Goal: Task Accomplishment & Management: Use online tool/utility

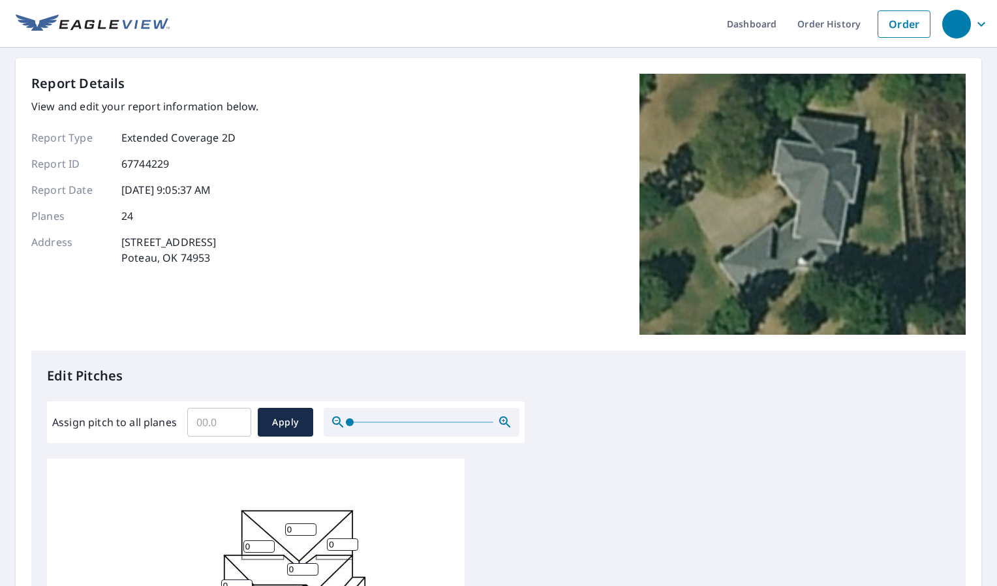
scroll to position [13, 0]
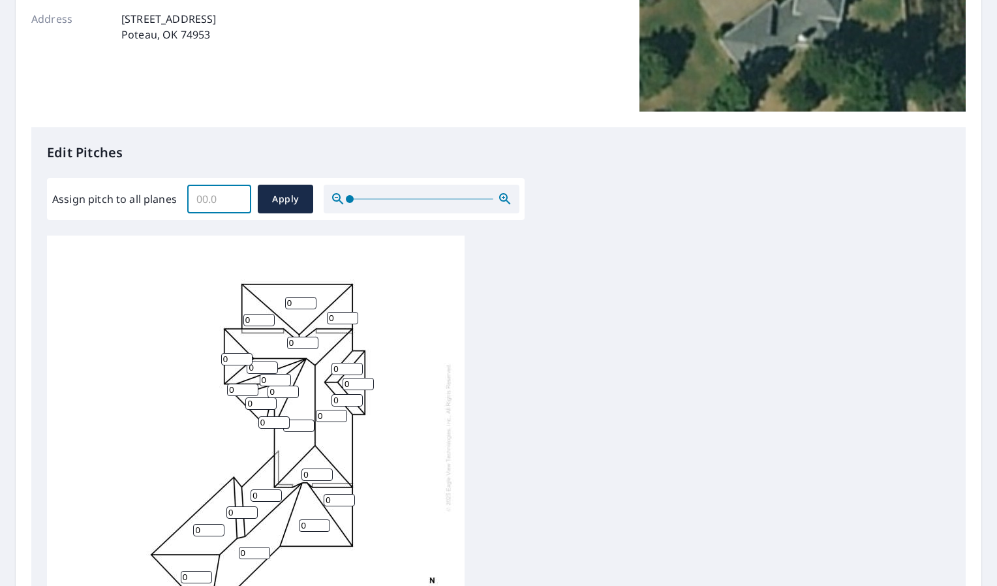
click at [199, 196] on input "Assign pitch to all planes" at bounding box center [219, 199] width 64 height 37
type input "10"
click at [273, 196] on span "Apply" at bounding box center [285, 199] width 35 height 16
type input "10"
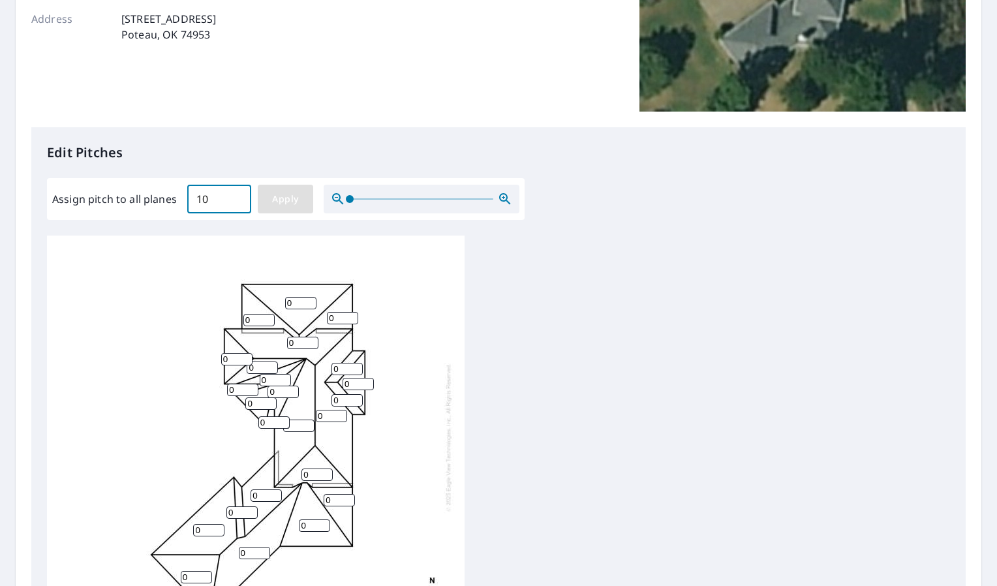
type input "10"
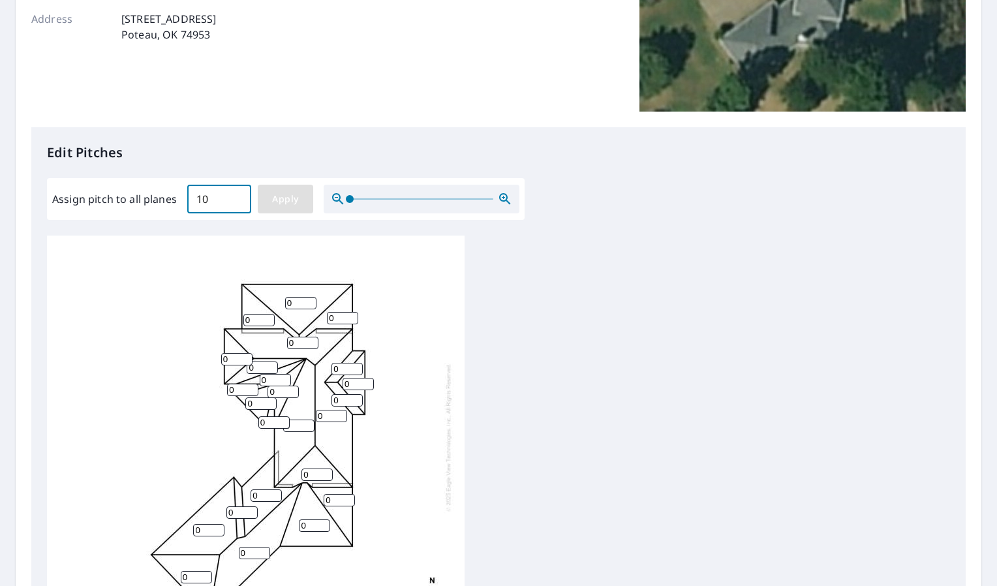
type input "10"
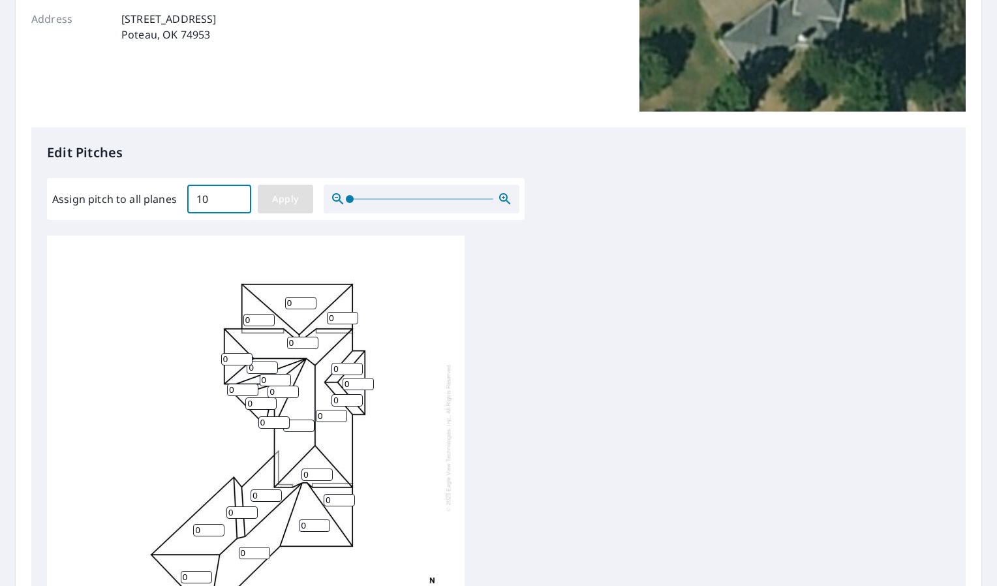
type input "10"
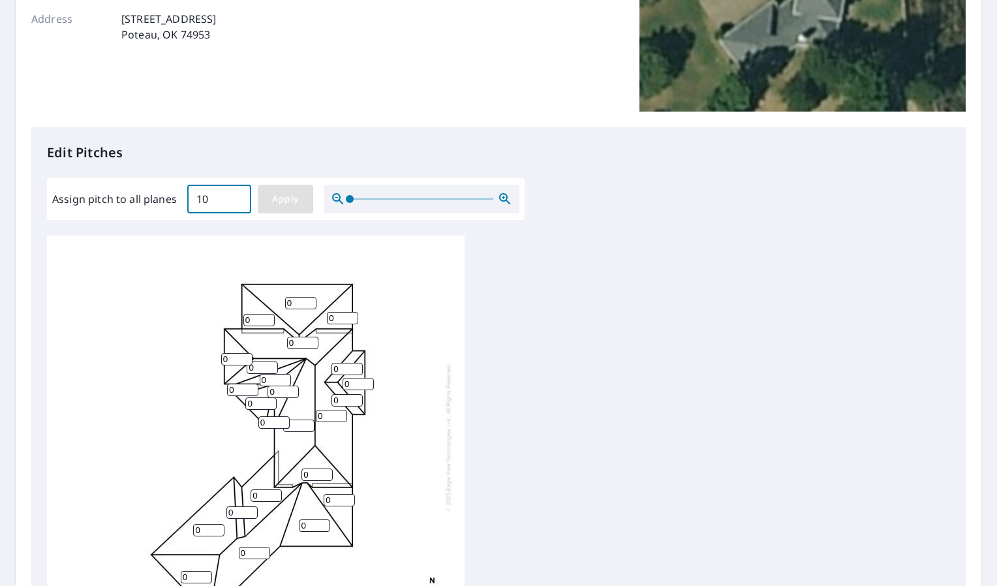
type input "10"
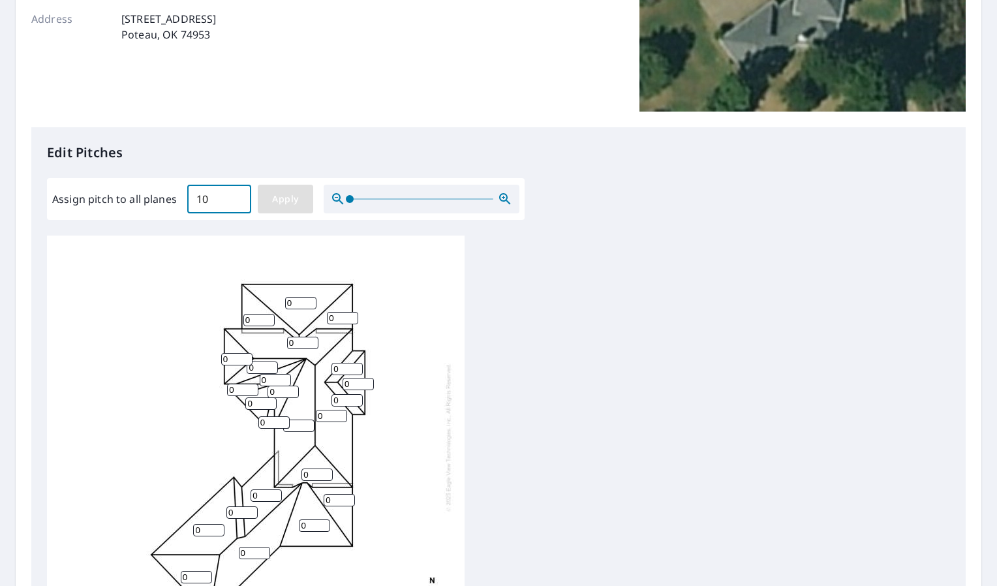
type input "10"
click at [302, 196] on button "Apply" at bounding box center [285, 199] width 55 height 29
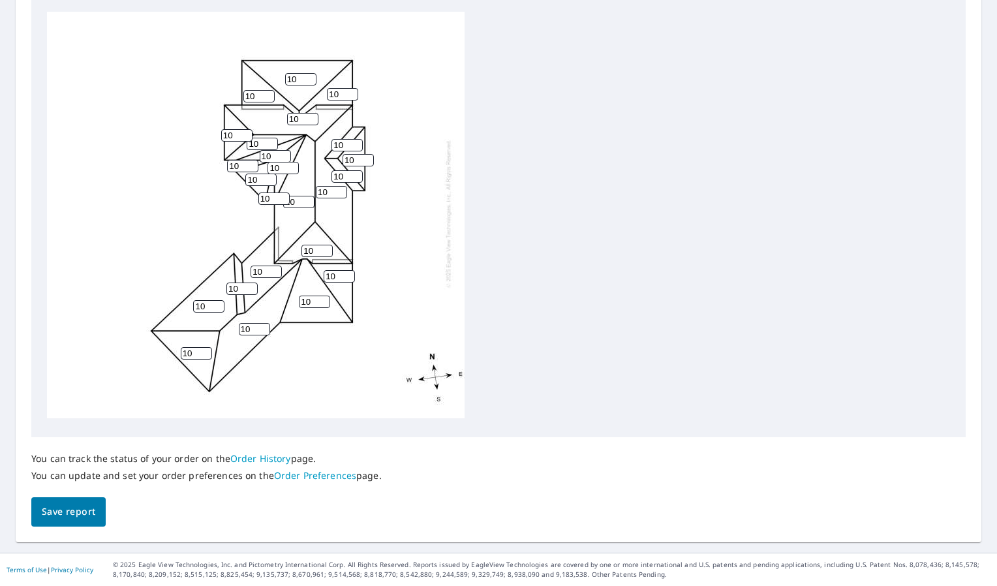
click at [78, 505] on span "Save report" at bounding box center [69, 512] width 54 height 16
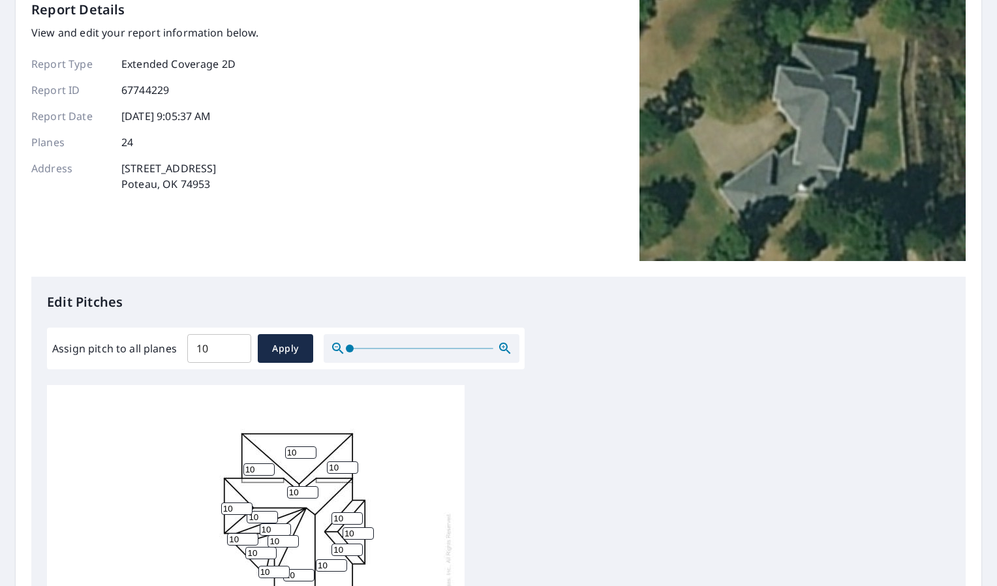
scroll to position [0, 0]
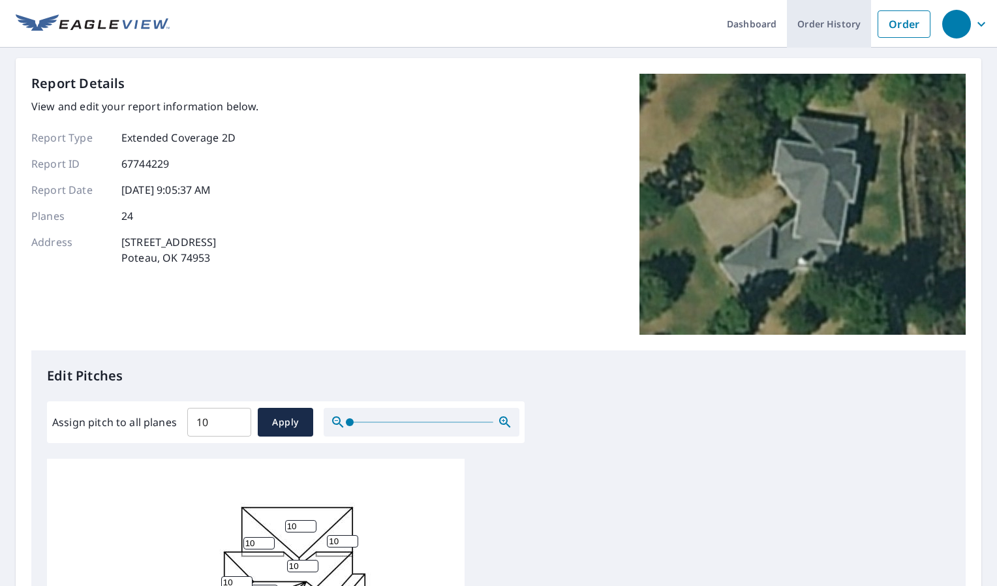
click at [809, 25] on link "Order History" at bounding box center [829, 24] width 84 height 48
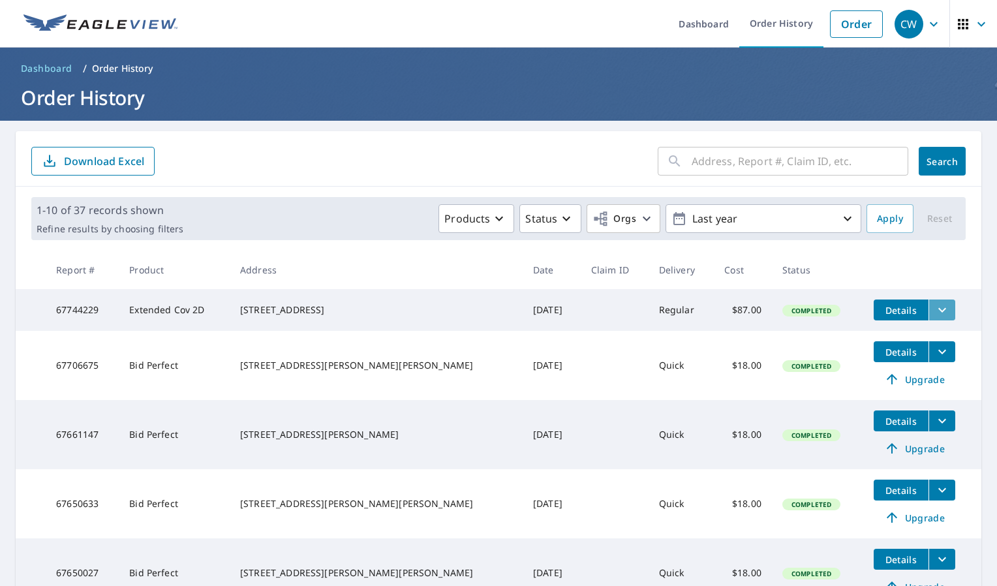
click at [935, 307] on icon "filesDropdownBtn-67744229" at bounding box center [943, 310] width 16 height 16
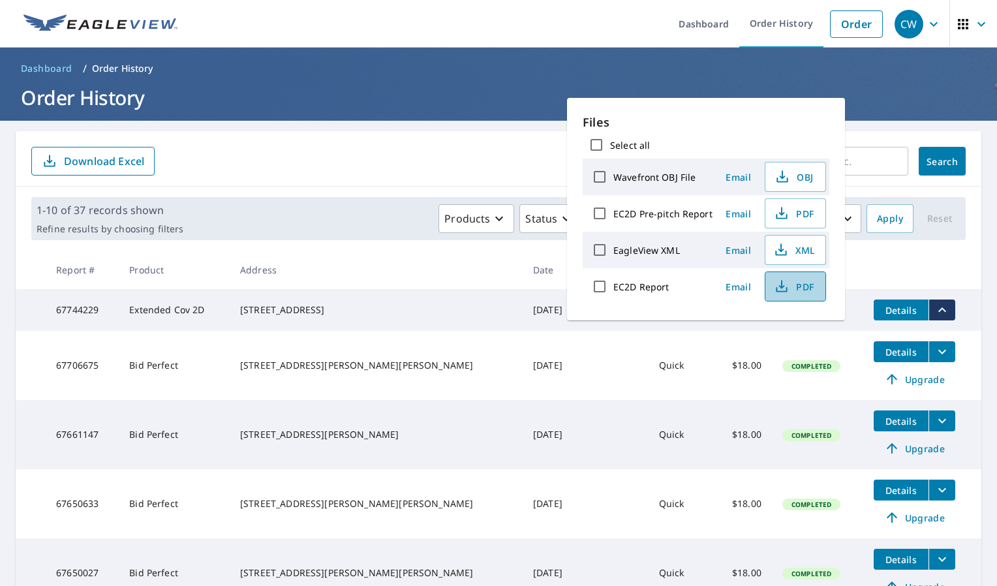
click at [806, 287] on span "PDF" at bounding box center [794, 287] width 42 height 16
click at [739, 287] on span "Email" at bounding box center [738, 287] width 31 height 12
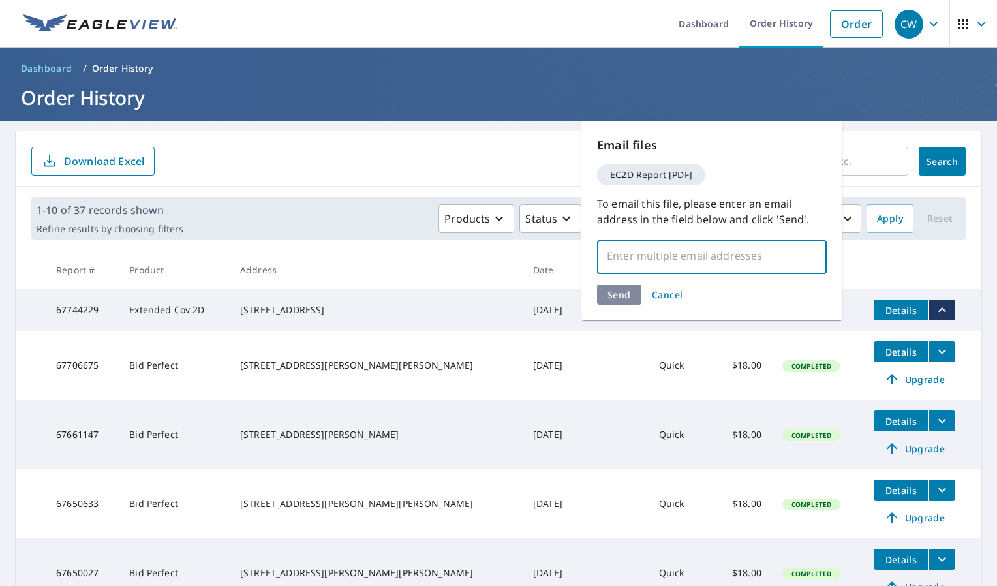
click at [677, 252] on input "text" at bounding box center [702, 255] width 198 height 25
type input "[PERSON_NAME][EMAIL_ADDRESS][PERSON_NAME][DOMAIN_NAME]"
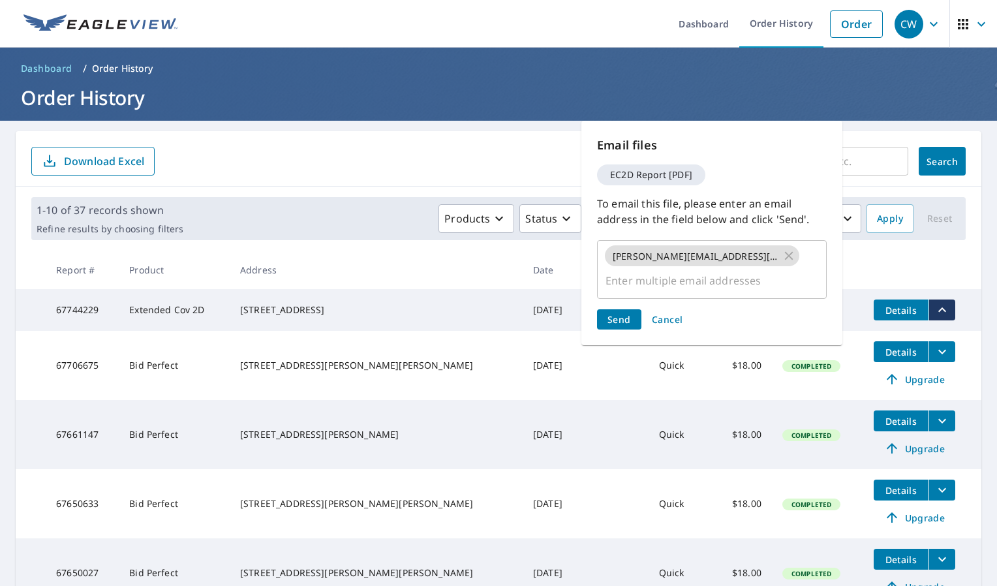
click at [629, 309] on div "Send Cancel" at bounding box center [712, 319] width 230 height 20
click at [618, 313] on span "Send" at bounding box center [619, 319] width 23 height 12
